Goal: Transaction & Acquisition: Purchase product/service

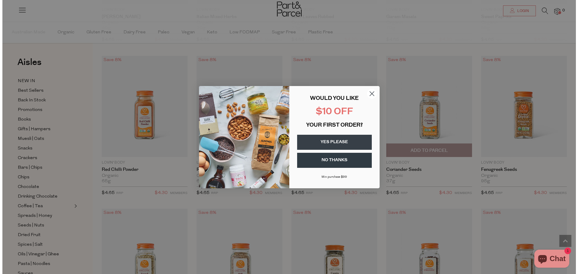
scroll to position [484, 0]
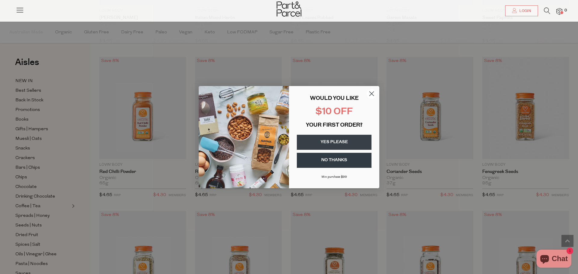
click at [354, 145] on button "YES PLEASE" at bounding box center [334, 142] width 75 height 15
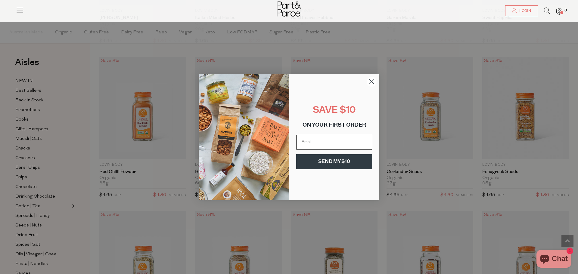
click at [354, 145] on input "Email" at bounding box center [334, 142] width 76 height 15
type input "jwajwazu@yahoo.co.jp"
click at [345, 166] on button "SEND MY $10" at bounding box center [334, 161] width 76 height 15
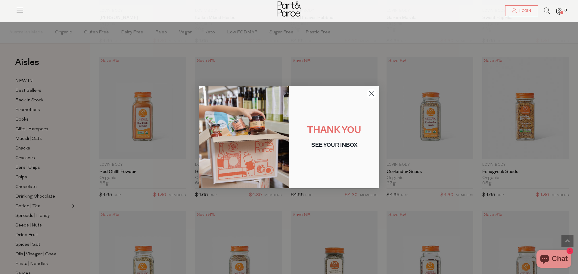
click at [373, 93] on circle "Close dialog" at bounding box center [372, 93] width 10 height 10
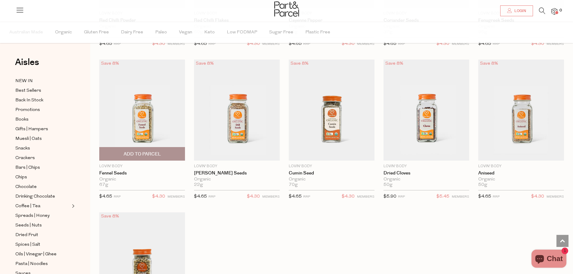
scroll to position [632, 0]
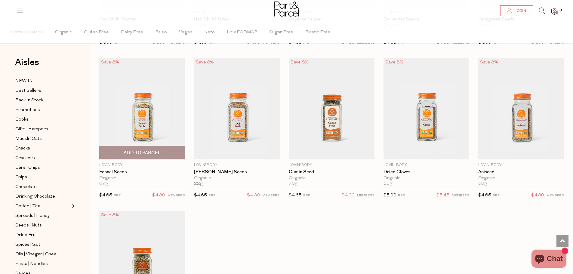
click at [161, 155] on span "Add To Parcel" at bounding box center [142, 153] width 37 height 6
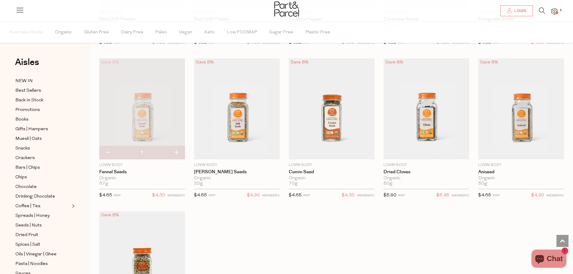
click at [176, 150] on button "button" at bounding box center [176, 152] width 17 height 13
type input "2"
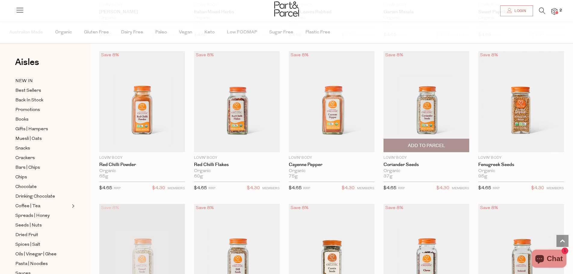
scroll to position [482, 0]
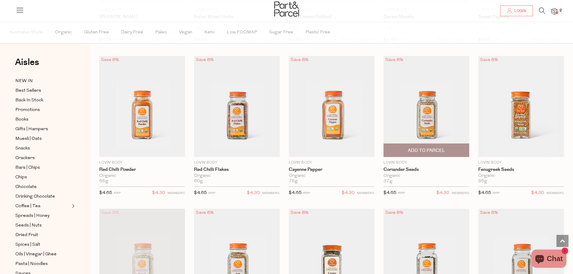
click at [435, 150] on span "Add To Parcel" at bounding box center [426, 150] width 37 height 6
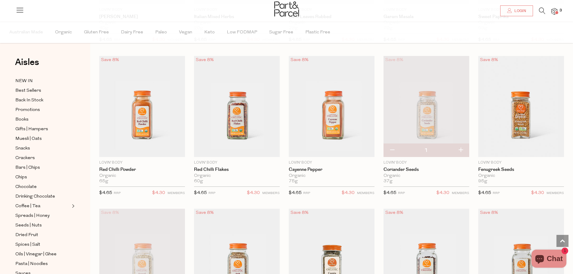
click at [464, 149] on button "button" at bounding box center [460, 150] width 17 height 13
type input "2"
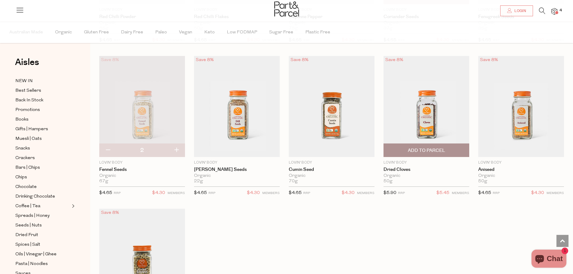
scroll to position [632, 0]
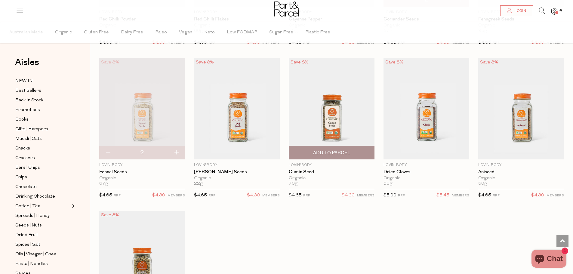
click at [346, 153] on span "Add To Parcel" at bounding box center [331, 153] width 37 height 6
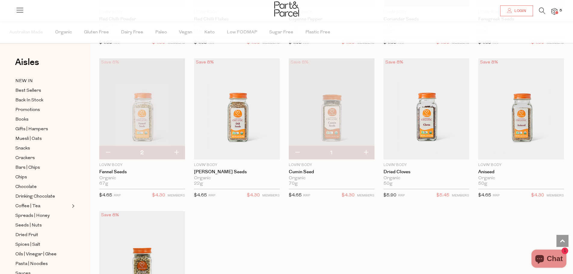
click at [366, 153] on button "button" at bounding box center [366, 152] width 17 height 13
type input "2"
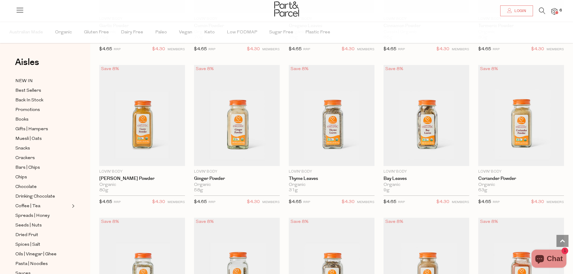
scroll to position [0, 0]
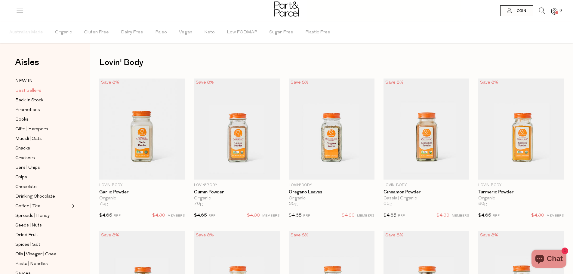
click at [38, 89] on span "Best Sellers" at bounding box center [28, 90] width 26 height 7
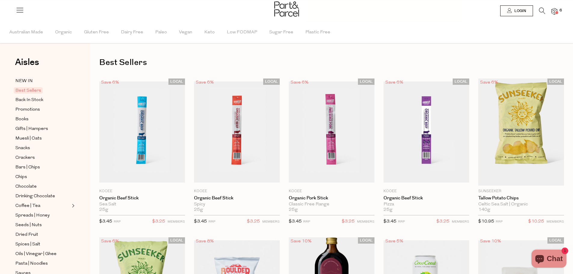
click at [172, 62] on h1 "Best Sellers" at bounding box center [331, 63] width 465 height 14
click at [551, 10] on li "6" at bounding box center [552, 12] width 12 height 8
click at [557, 11] on img at bounding box center [555, 11] width 6 height 7
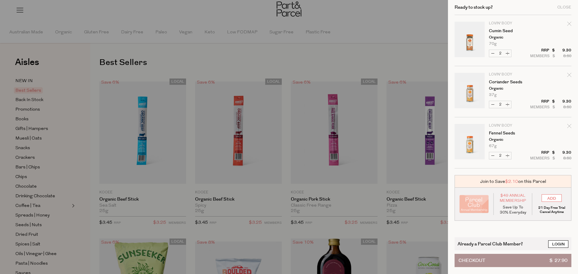
click at [554, 242] on link "Login" at bounding box center [558, 245] width 20 height 8
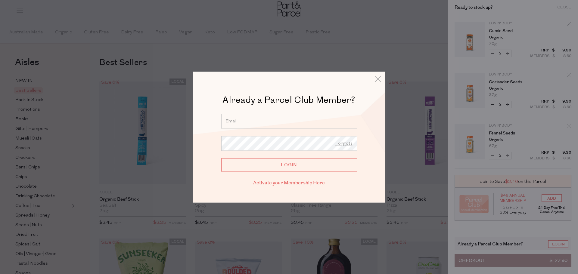
click at [292, 183] on link "Activate your Membership Here" at bounding box center [289, 183] width 72 height 7
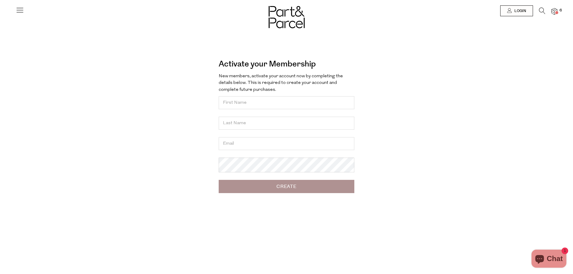
click at [266, 102] on input "text" at bounding box center [287, 102] width 136 height 13
type input "Azusa"
type input "Smalley"
type input "azoosandinau754@gmail.com"
drag, startPoint x: 309, startPoint y: 150, endPoint x: 65, endPoint y: 139, distance: 244.7
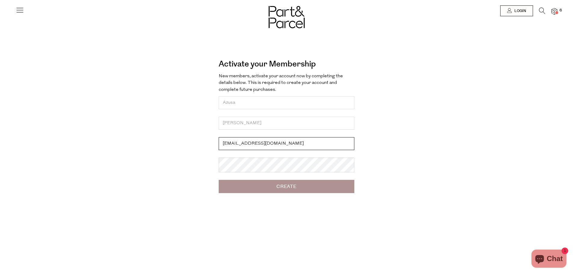
click at [132, 146] on div "Activate your Membership Forgot? New members, activate your account now by comp…" at bounding box center [287, 127] width 334 height 147
type input "[EMAIL_ADDRESS][DOMAIN_NAME]"
click at [266, 192] on input "Create" at bounding box center [287, 186] width 136 height 13
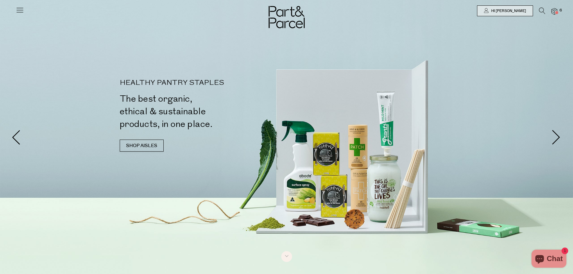
click at [556, 6] on div at bounding box center [286, 11] width 573 height 22
click at [555, 10] on img at bounding box center [555, 11] width 6 height 7
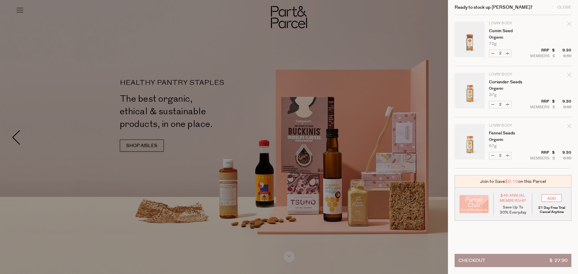
click at [541, 261] on button "Checkout $ 27.90" at bounding box center [513, 260] width 117 height 13
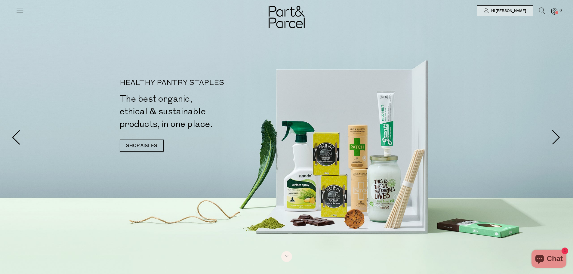
click at [558, 12] on span at bounding box center [557, 12] width 3 height 3
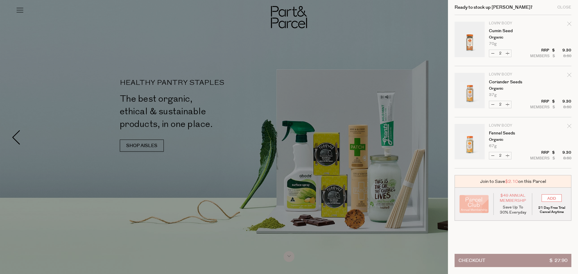
click at [493, 261] on button "Checkout $ 27.90" at bounding box center [513, 260] width 117 height 13
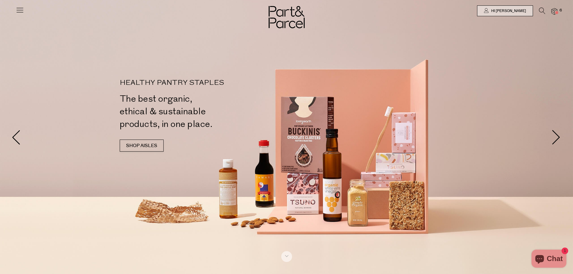
click at [17, 8] on icon at bounding box center [20, 10] width 8 height 8
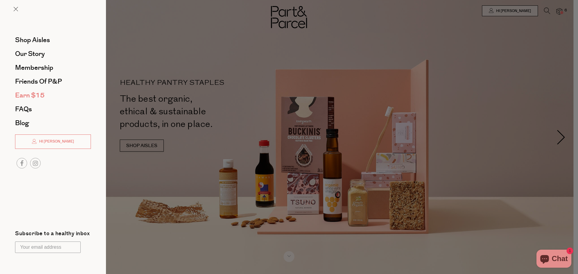
click at [23, 95] on span "Earn $15" at bounding box center [29, 96] width 29 height 10
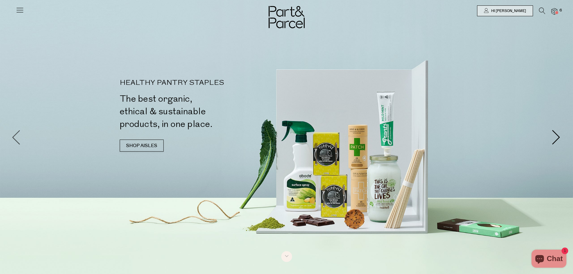
click at [17, 143] on span at bounding box center [16, 137] width 15 height 15
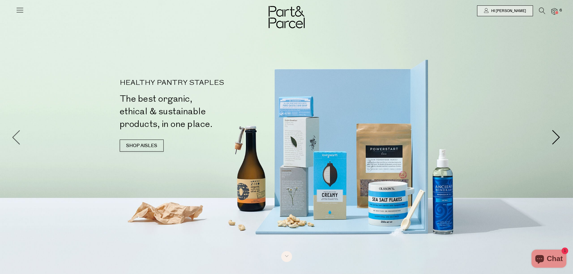
click at [17, 143] on span at bounding box center [16, 137] width 15 height 15
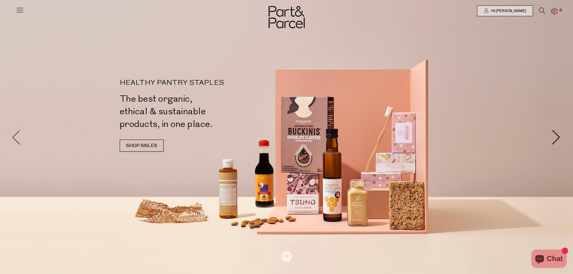
click at [17, 143] on span at bounding box center [16, 137] width 15 height 15
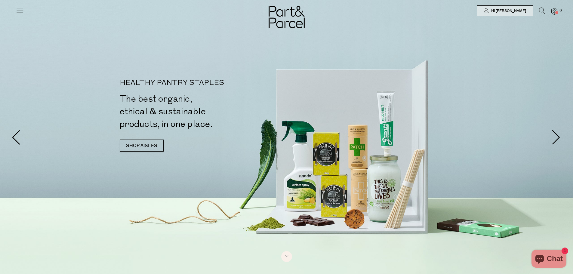
click at [25, 10] on div at bounding box center [286, 11] width 573 height 22
click at [20, 12] on icon at bounding box center [20, 10] width 8 height 8
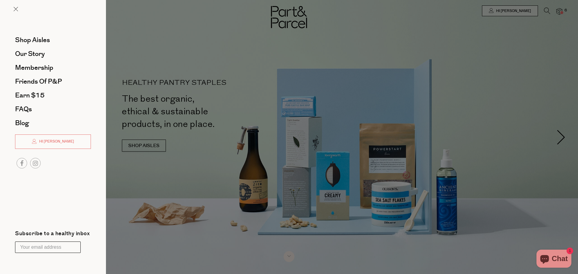
click at [48, 249] on input "Your email address" at bounding box center [48, 247] width 66 height 11
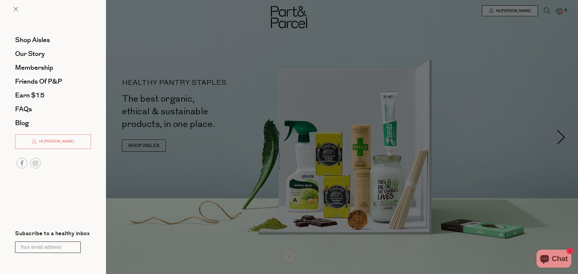
click at [48, 249] on input "Your email address" at bounding box center [48, 247] width 66 height 11
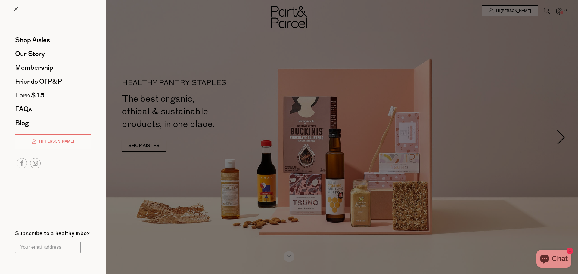
click at [255, 61] on div at bounding box center [289, 137] width 578 height 274
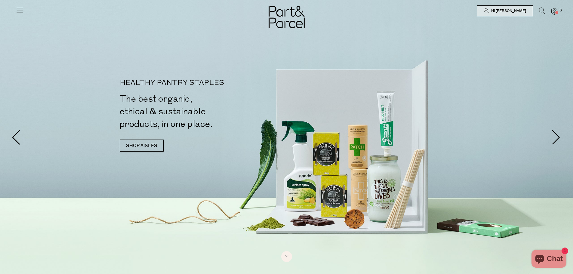
click at [21, 12] on icon at bounding box center [20, 10] width 8 height 8
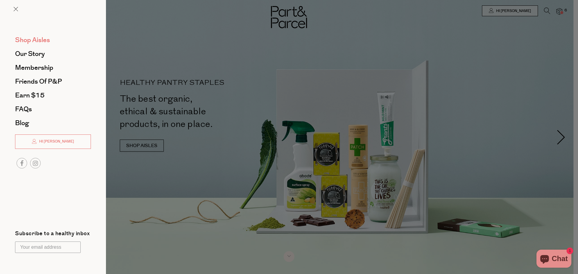
click at [32, 39] on span "Shop Aisles" at bounding box center [32, 40] width 35 height 10
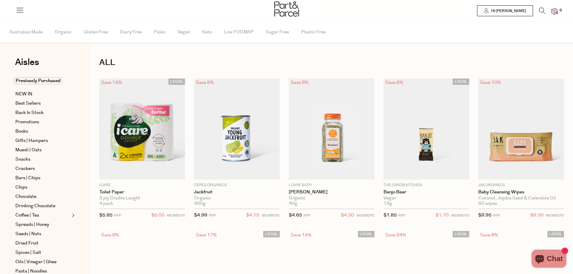
type input "2"
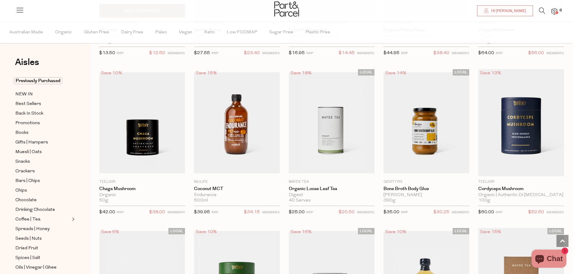
scroll to position [1084, 0]
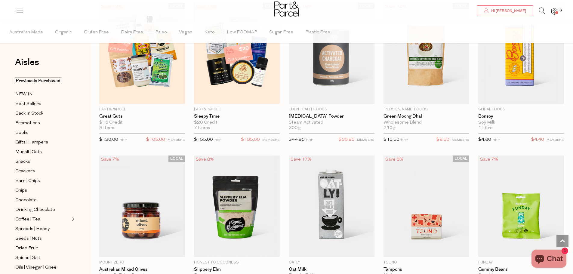
scroll to position [1625, 0]
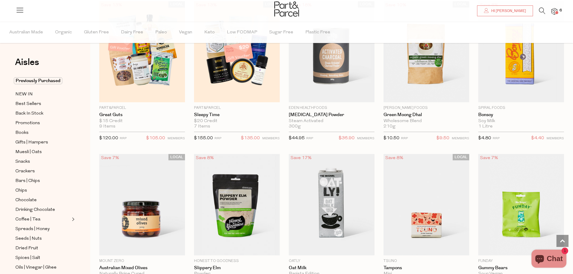
type input "2"
drag, startPoint x: 141, startPoint y: 174, endPoint x: 106, endPoint y: 135, distance: 52.9
click at [106, 136] on span "$120.00" at bounding box center [108, 138] width 19 height 5
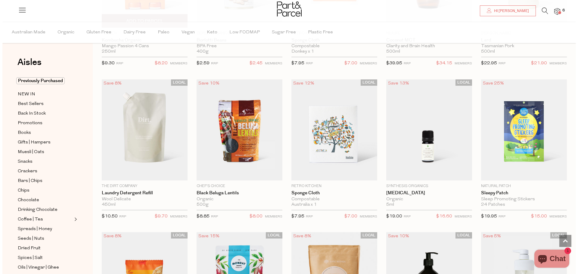
scroll to position [0, 0]
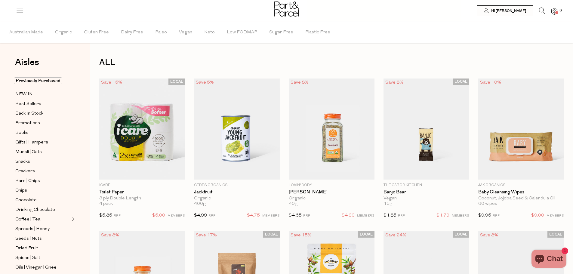
click at [20, 10] on icon at bounding box center [20, 10] width 8 height 8
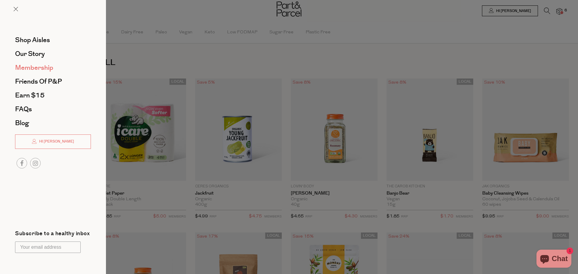
click at [25, 63] on span "Membership" at bounding box center [34, 68] width 38 height 10
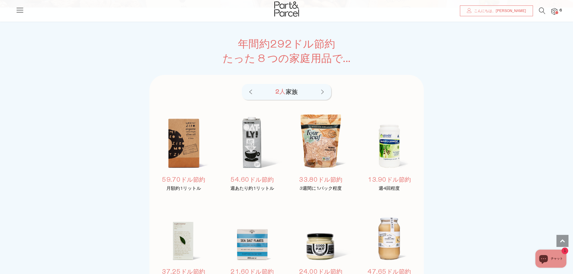
scroll to position [421, 0]
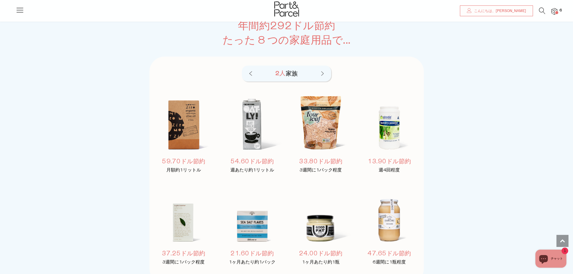
click at [315, 132] on img at bounding box center [321, 125] width 63 height 74
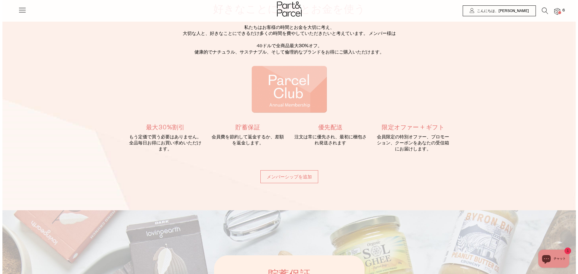
scroll to position [0, 0]
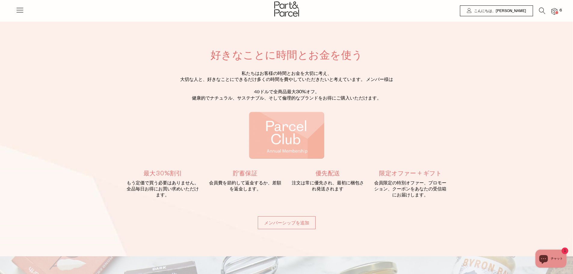
click at [15, 13] on div at bounding box center [286, 10] width 573 height 20
click at [20, 12] on icon at bounding box center [20, 10] width 8 height 8
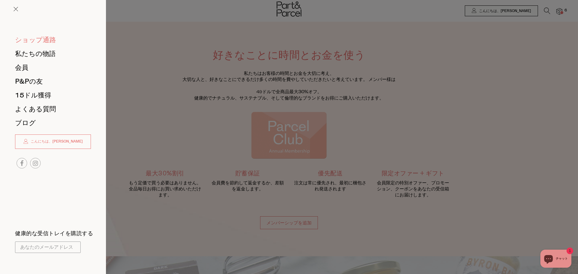
click at [31, 37] on font "ショップ通路" at bounding box center [35, 40] width 41 height 10
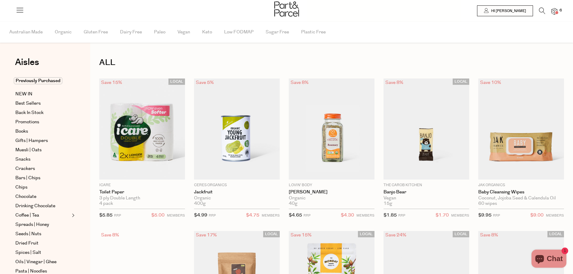
type input "2"
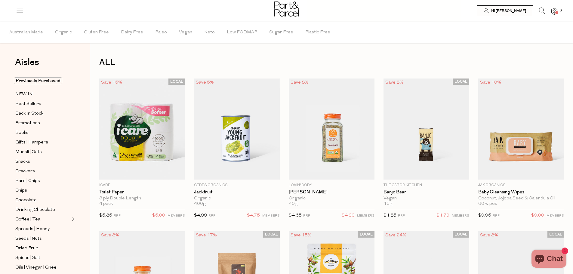
click at [543, 11] on icon at bounding box center [542, 11] width 6 height 7
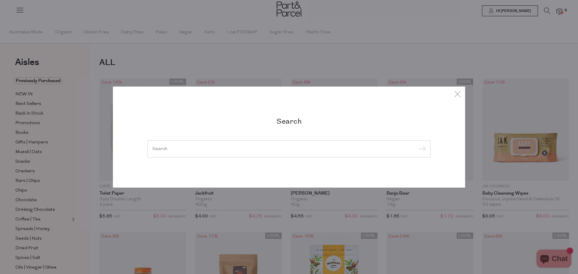
click at [278, 147] on input "search" at bounding box center [288, 149] width 273 height 5
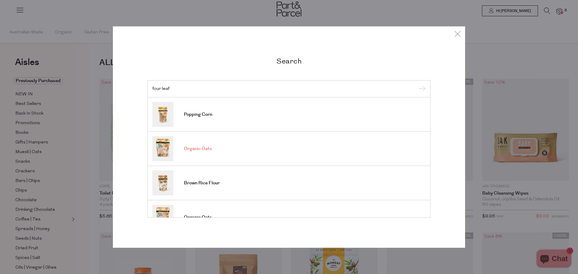
type input "four leaf"
click at [417, 85] on input "submit" at bounding box center [421, 89] width 9 height 9
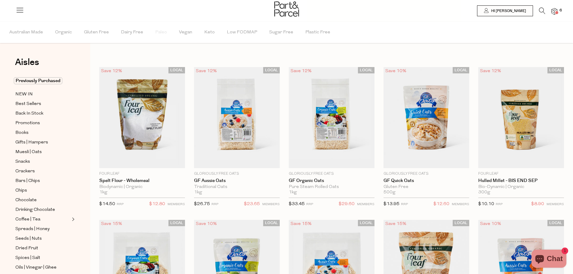
click at [543, 9] on icon at bounding box center [542, 11] width 6 height 7
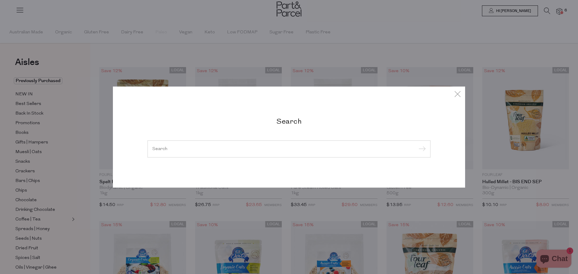
click at [270, 150] on input "search" at bounding box center [288, 149] width 273 height 5
paste input "Wheat Free Porridge"
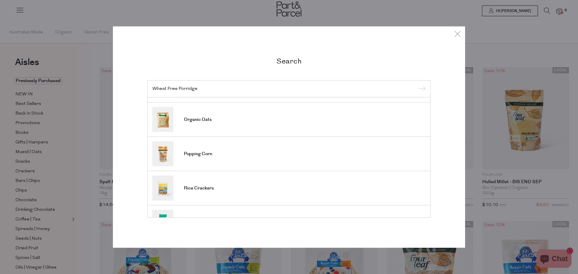
scroll to position [211, 0]
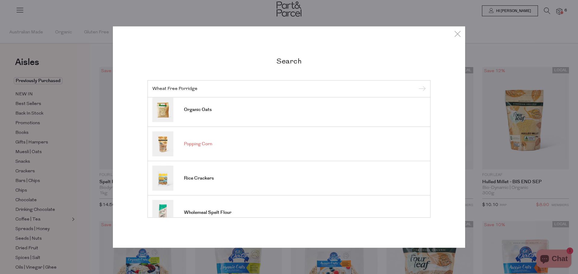
type input "Wheat Free Porridge"
click at [207, 144] on span "Popping Corn" at bounding box center [198, 144] width 28 height 6
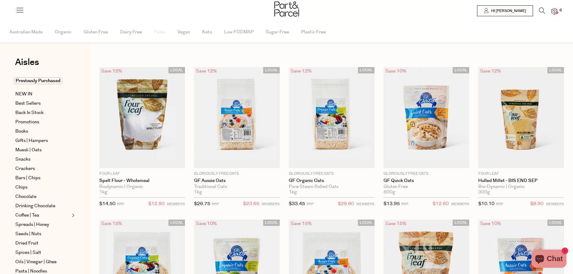
click at [545, 8] on icon at bounding box center [542, 11] width 6 height 7
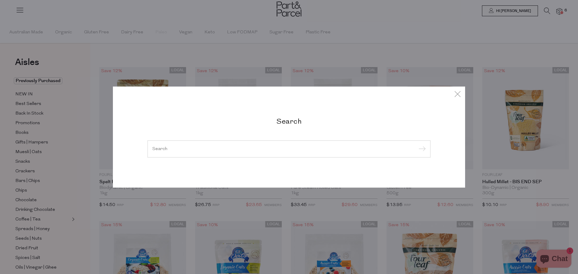
click at [284, 148] on input "search" at bounding box center [288, 149] width 273 height 5
paste input "Wheat Free Porridge"
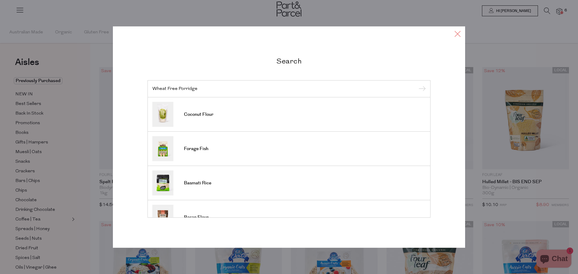
type input "Wheat Free Porridge"
click at [457, 32] on icon at bounding box center [457, 33] width 9 height 9
